Goal: Task Accomplishment & Management: Use online tool/utility

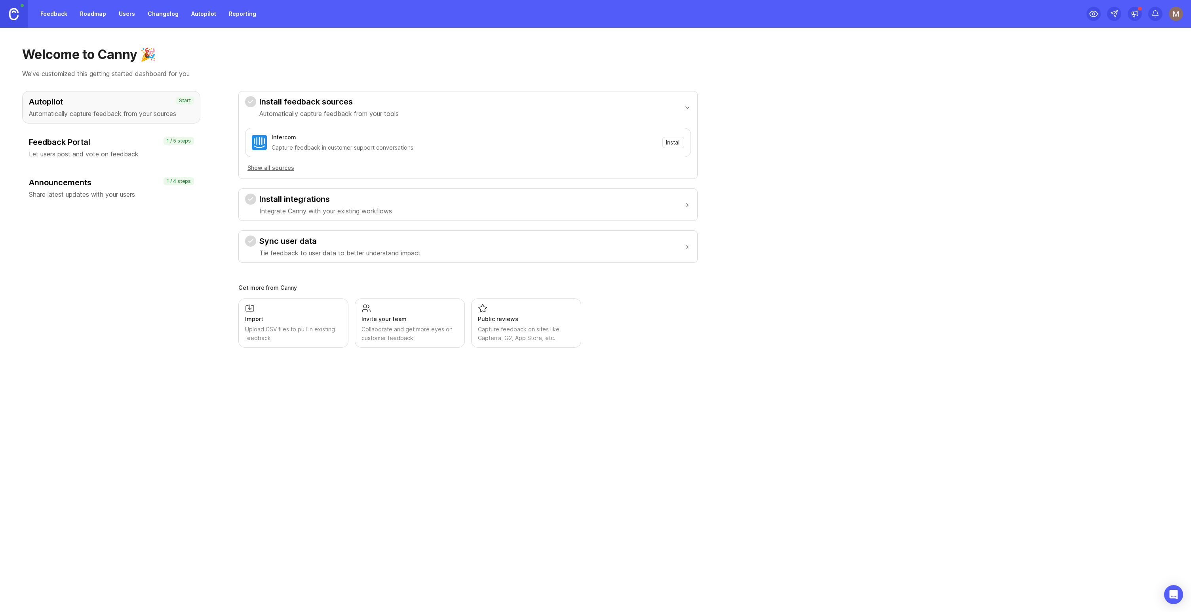
click at [398, 209] on button "Install integrations Integrate Canny with your existing workflows" at bounding box center [468, 205] width 446 height 32
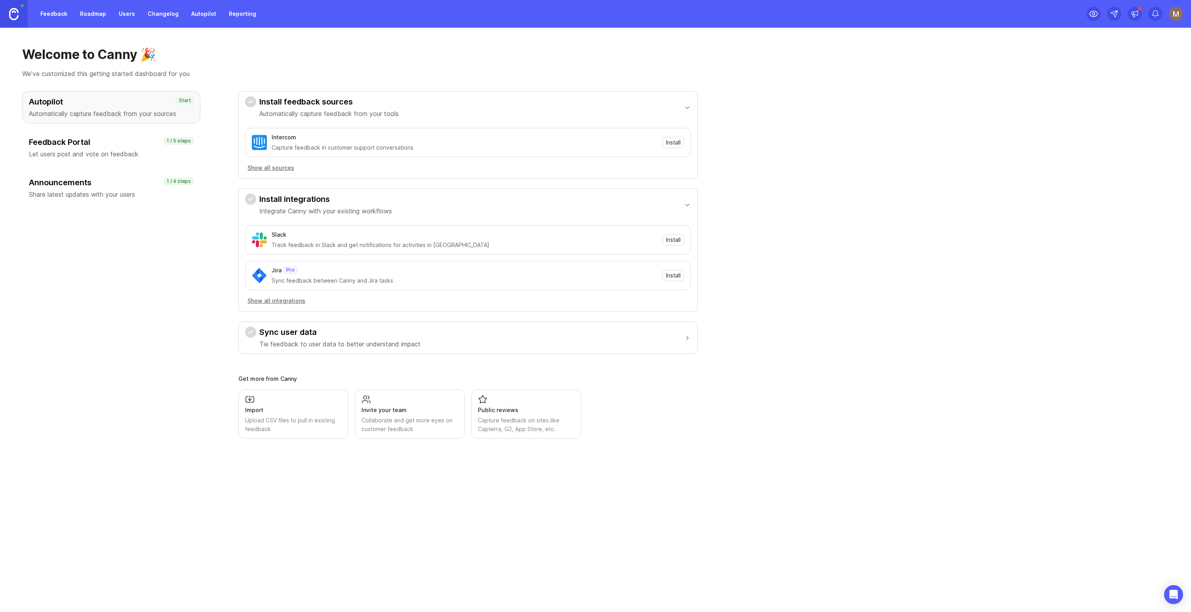
click at [95, 136] on div "Feedback Portal Let users post and vote on feedback 1 / 5 steps" at bounding box center [111, 147] width 178 height 32
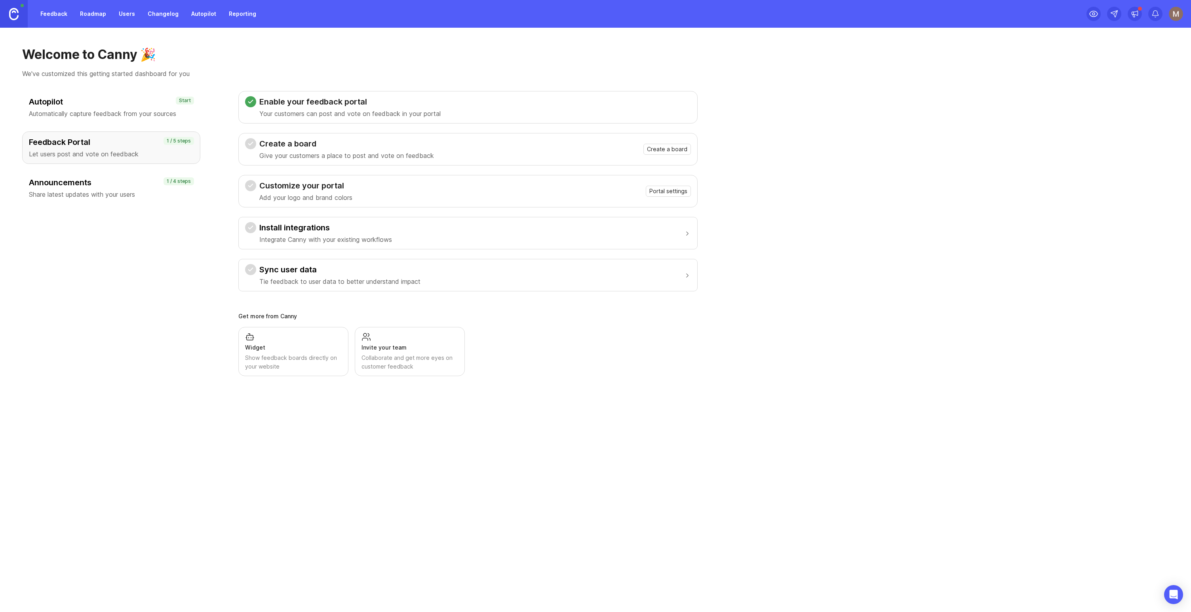
click at [661, 155] on div "Create a board Give your customers a place to post and vote on feedback Create …" at bounding box center [468, 149] width 446 height 22
click at [666, 150] on span "Create a board" at bounding box center [667, 149] width 40 height 8
